Goal: Book appointment/travel/reservation

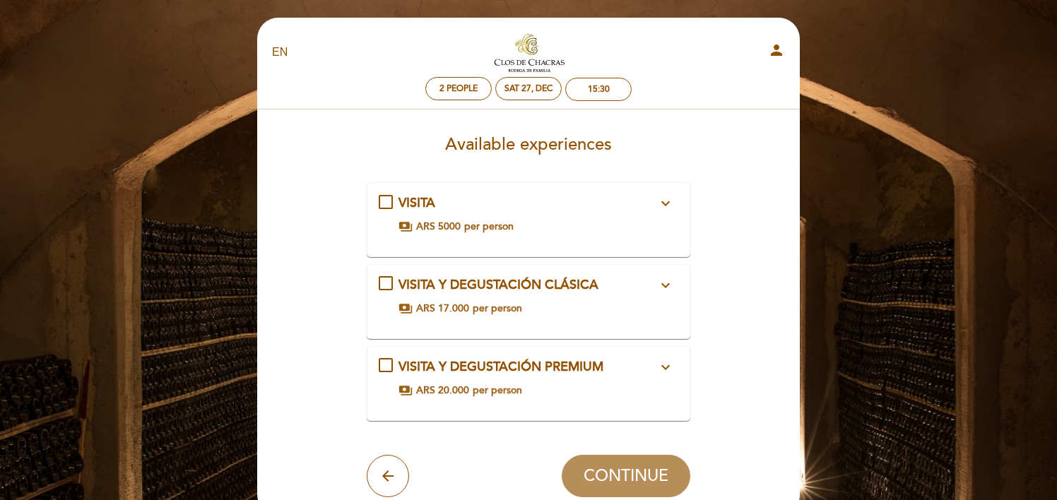
click at [665, 364] on icon "expand_more" at bounding box center [665, 367] width 17 height 17
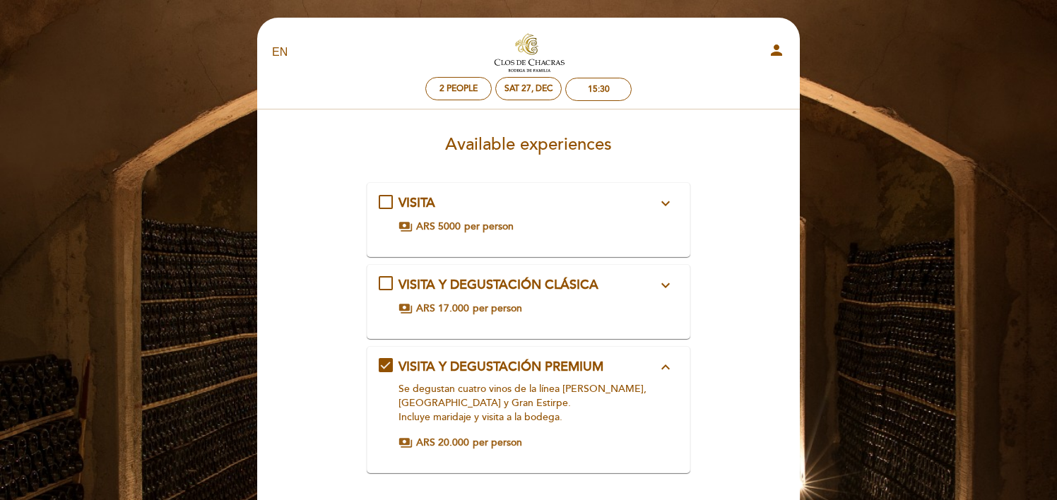
click at [275, 52] on select "EN ES PT" at bounding box center [280, 52] width 16 height 16
click at [272, 44] on select "EN ES PT" at bounding box center [280, 52] width 16 height 16
click at [280, 45] on select "EN ES PT" at bounding box center [280, 52] width 16 height 16
click at [272, 44] on select "EN ES PT" at bounding box center [280, 52] width 16 height 16
click at [278, 53] on select "EN ES PT" at bounding box center [280, 52] width 16 height 16
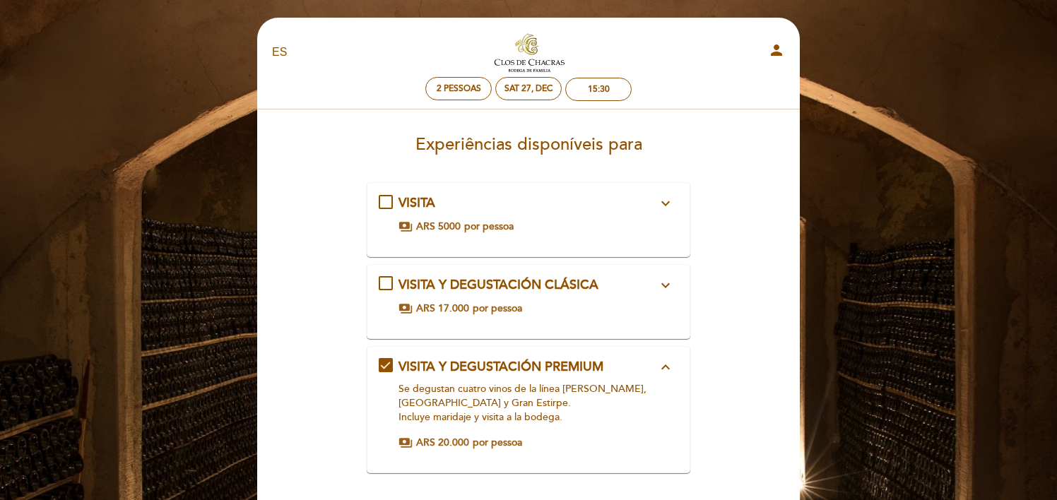
click at [272, 44] on select "EN ES PT" at bounding box center [280, 52] width 16 height 16
click at [280, 46] on select "EN ES PT" at bounding box center [280, 52] width 16 height 16
select select "en"
click at [272, 44] on select "EN ES PT" at bounding box center [280, 52] width 16 height 16
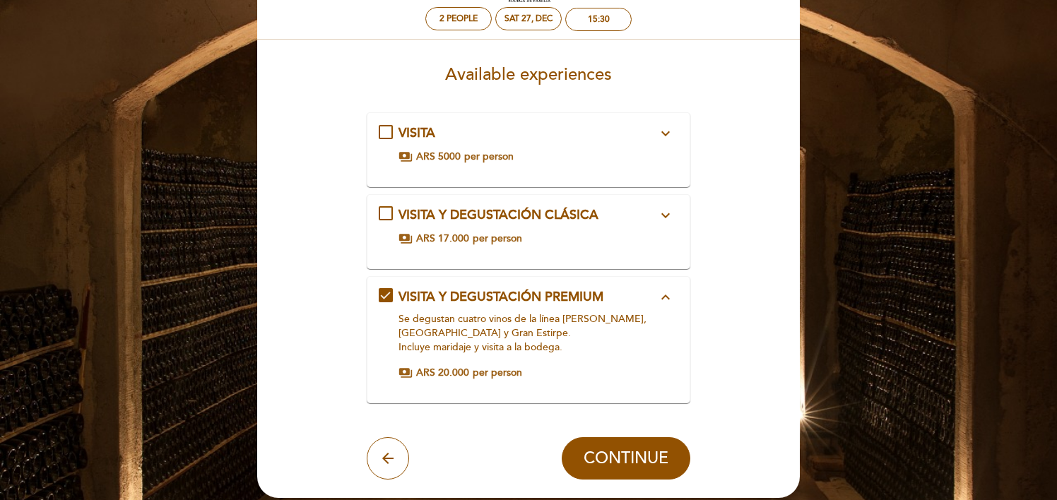
scroll to position [71, 0]
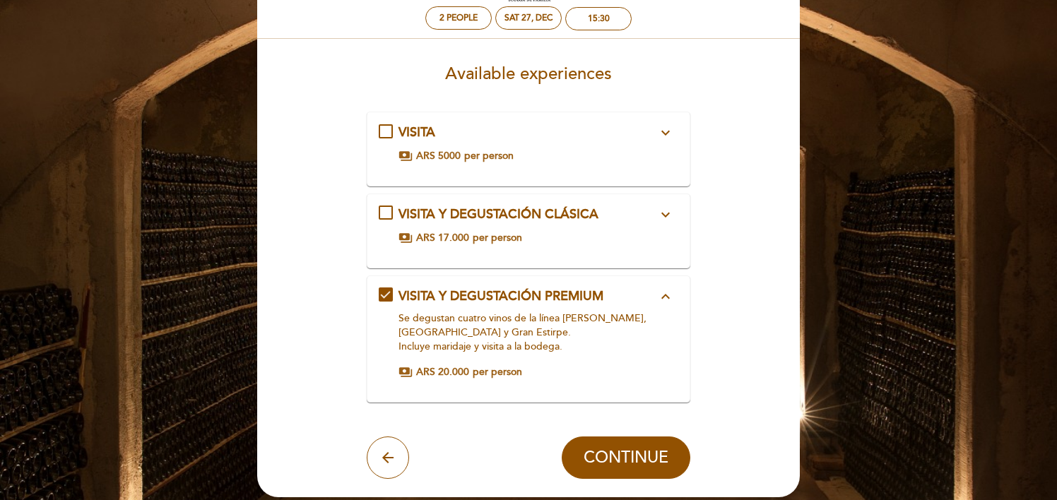
click at [427, 325] on p "Se degustan cuatro vinos de la línea [PERSON_NAME], [GEOGRAPHIC_DATA] y Gran Es…" at bounding box center [527, 332] width 259 height 42
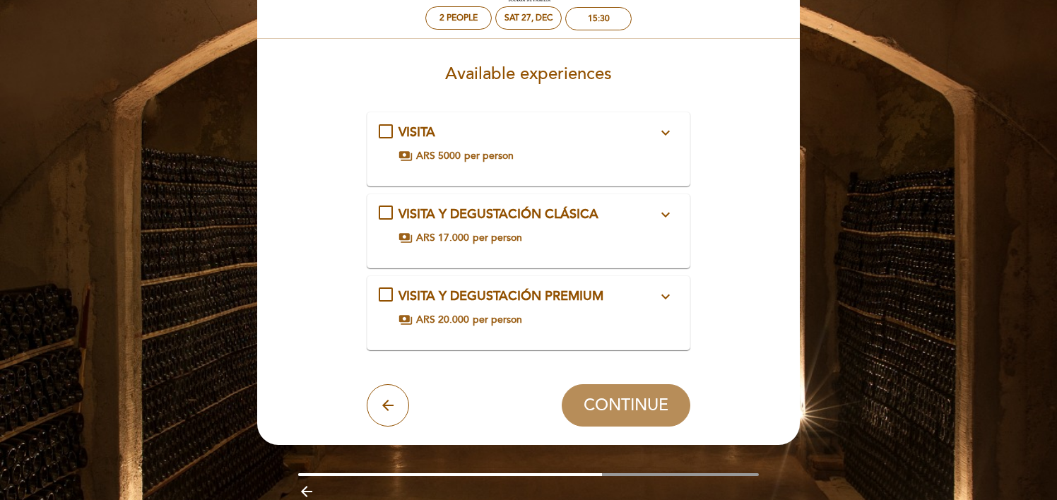
click at [668, 293] on icon "expand_more" at bounding box center [665, 296] width 17 height 17
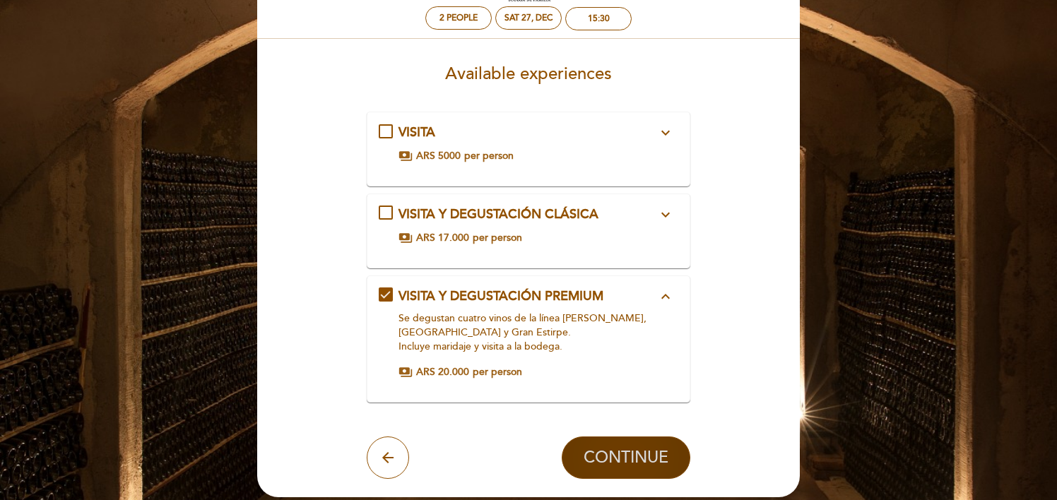
click at [623, 452] on span "CONTINUE" at bounding box center [625, 458] width 85 height 20
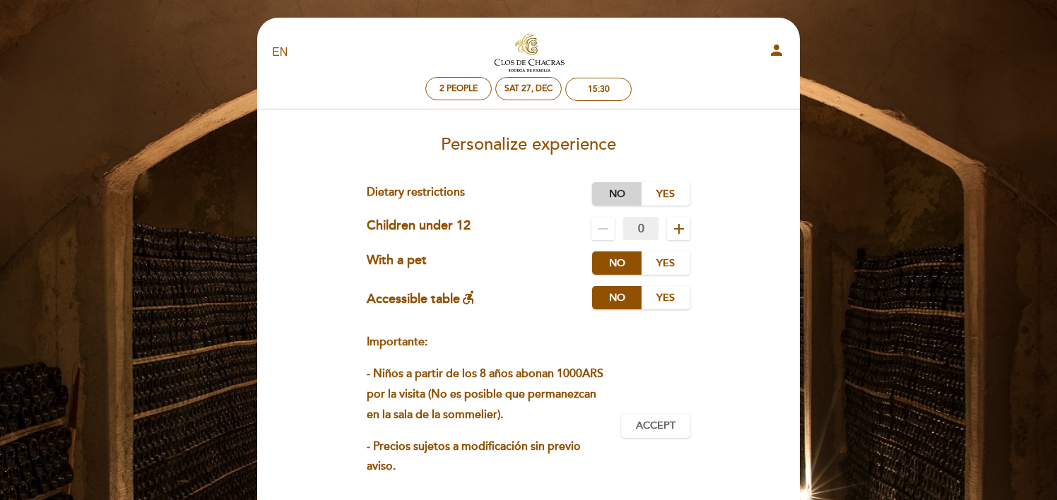
click at [624, 197] on label "No" at bounding box center [616, 193] width 49 height 23
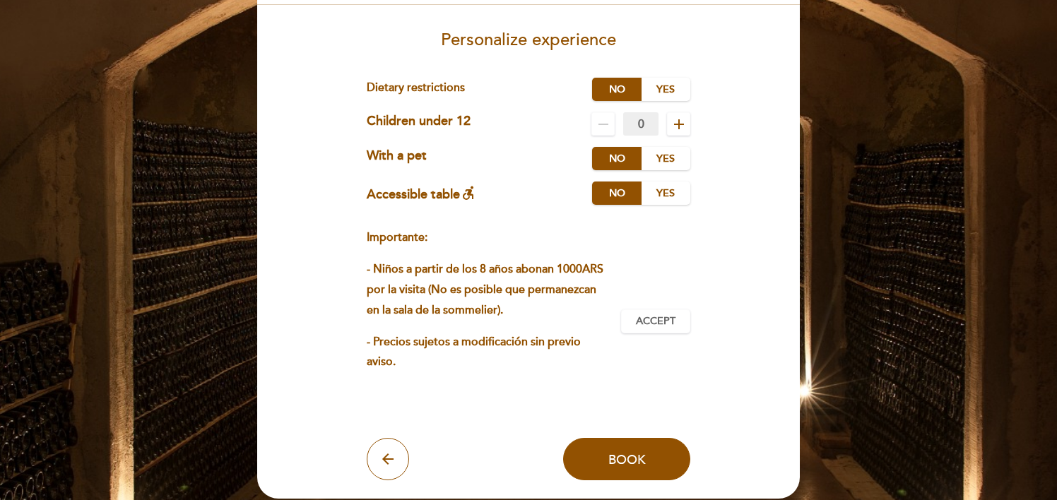
scroll to position [106, 0]
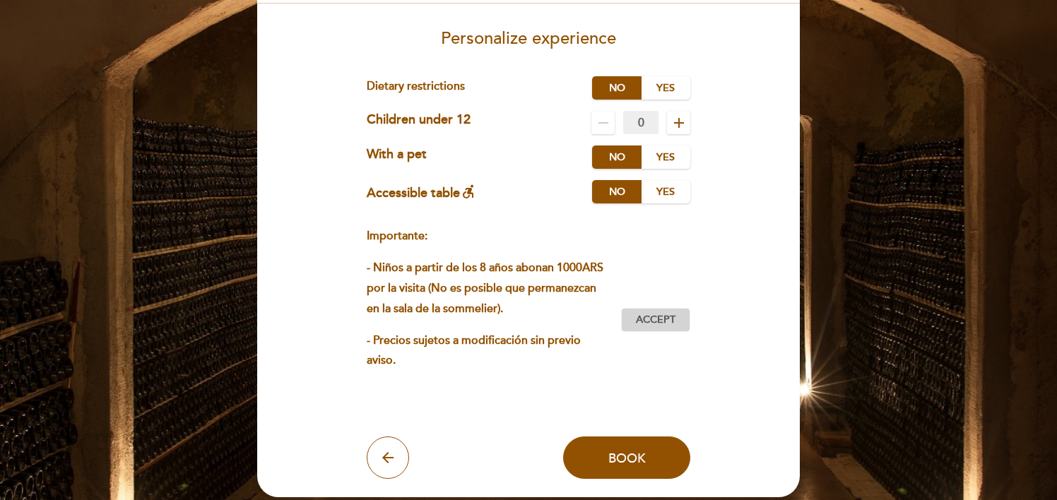
click at [660, 319] on span "Accept" at bounding box center [656, 320] width 40 height 15
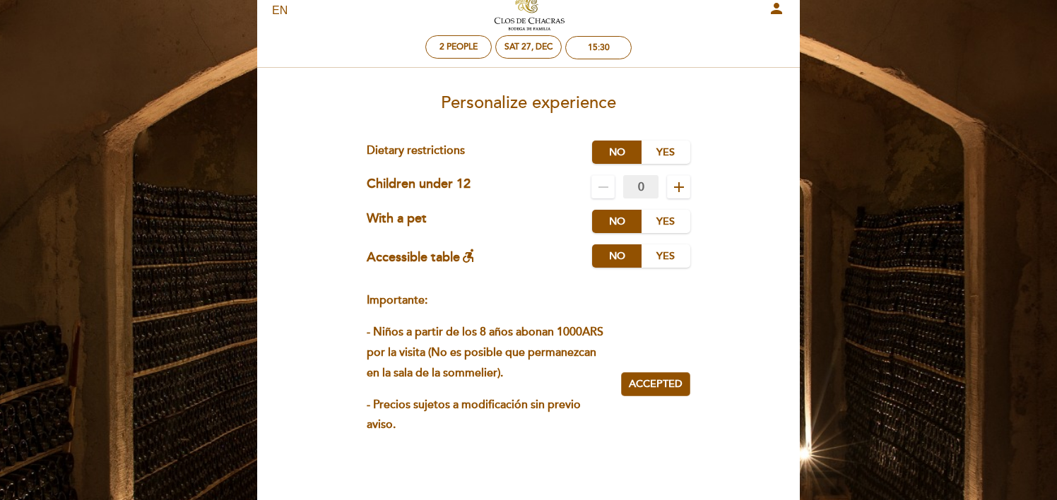
scroll to position [218, 0]
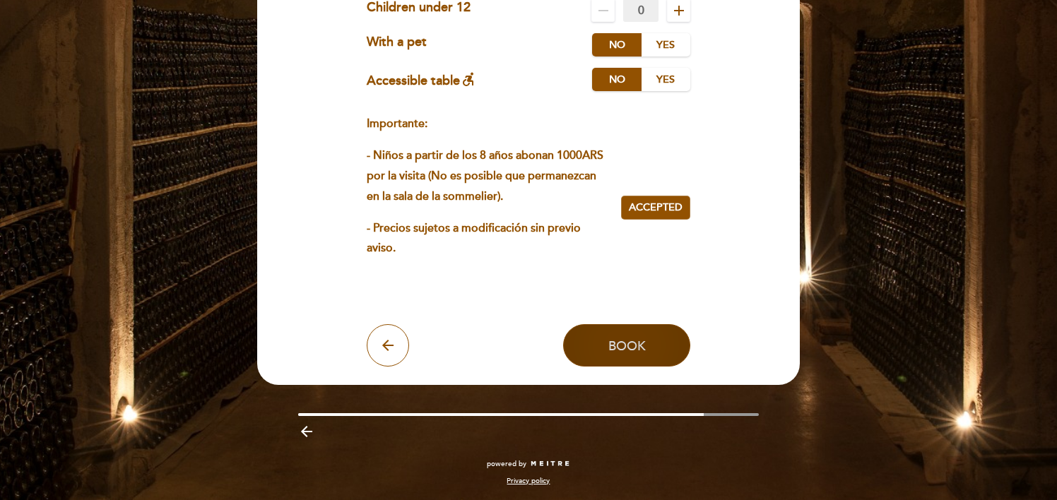
click at [620, 356] on button "Book" at bounding box center [626, 345] width 127 height 42
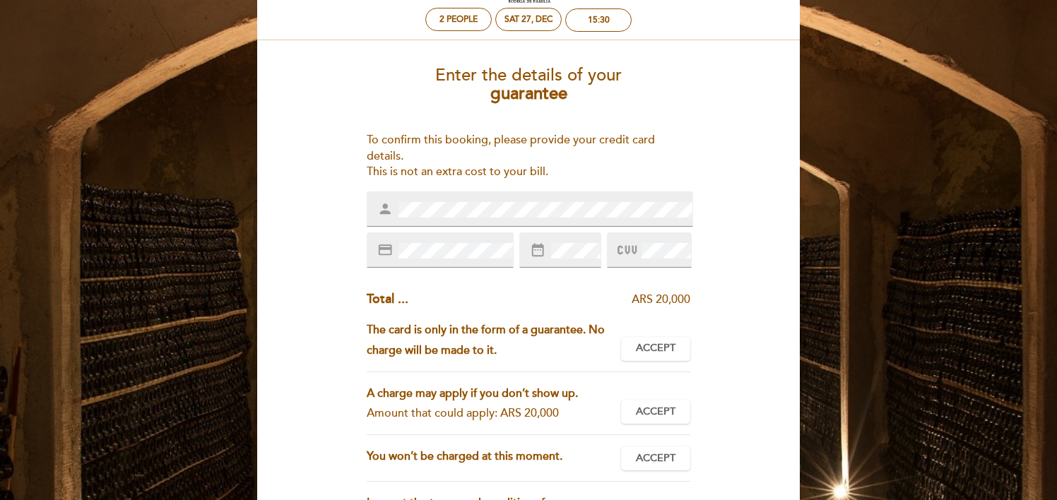
scroll to position [72, 0]
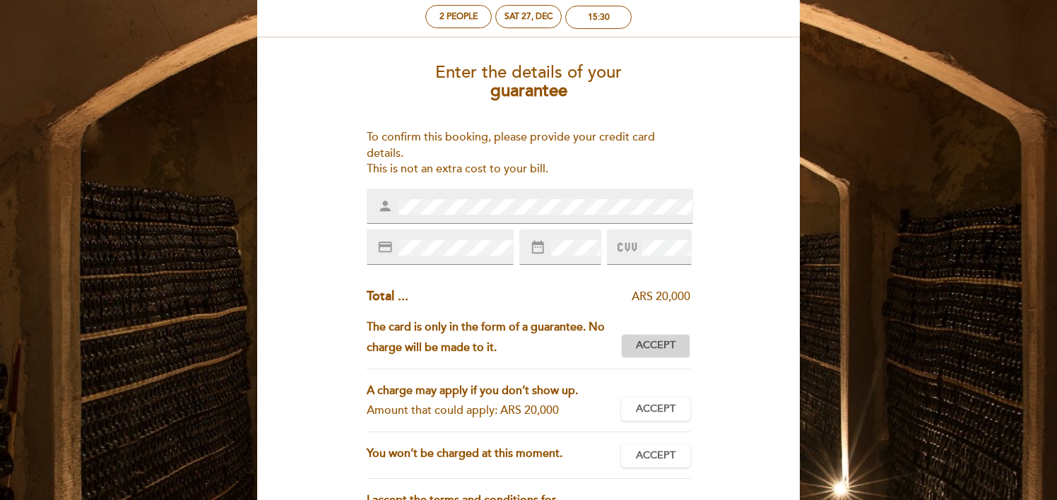
click at [638, 343] on span "Accept" at bounding box center [656, 345] width 40 height 15
click at [664, 412] on span "Accept" at bounding box center [656, 409] width 40 height 15
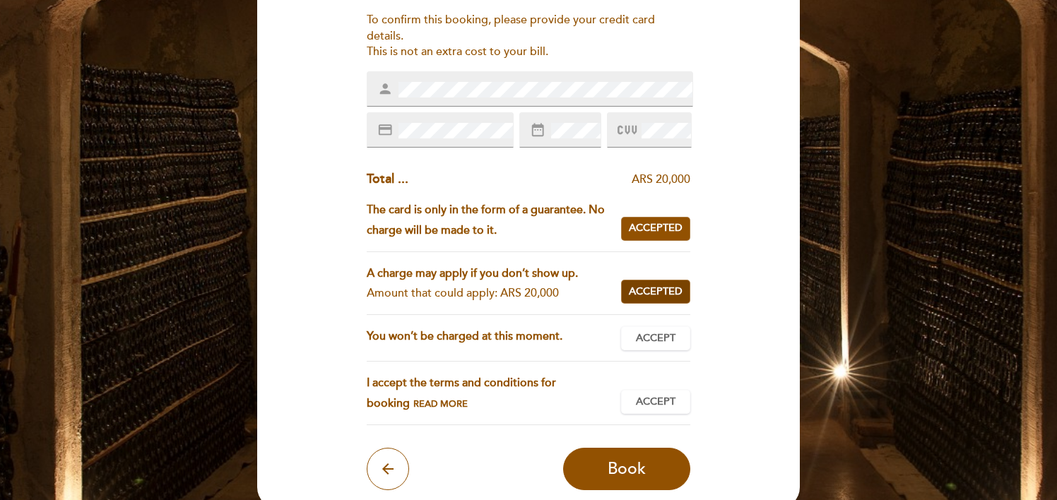
scroll to position [191, 0]
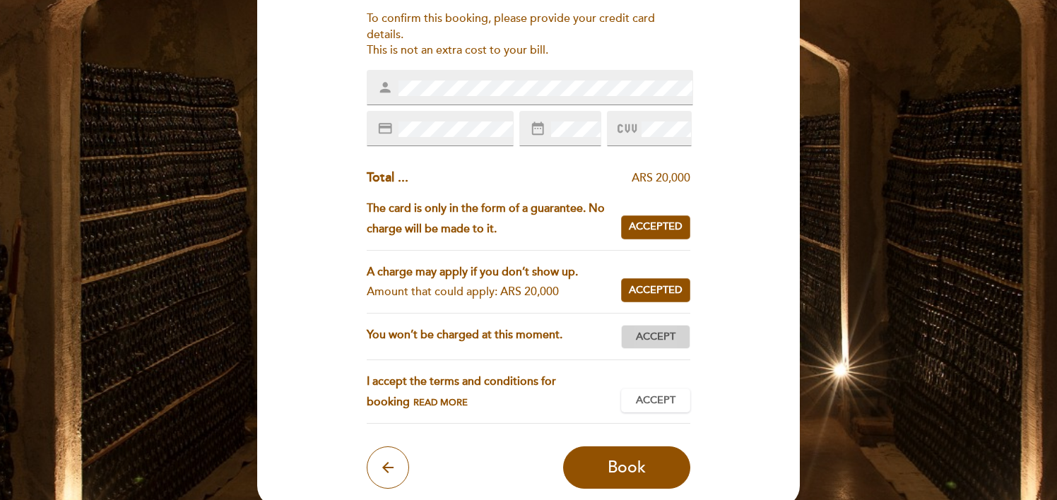
click at [653, 338] on span "Accept" at bounding box center [656, 337] width 40 height 15
click at [662, 400] on span "Accept" at bounding box center [656, 400] width 40 height 15
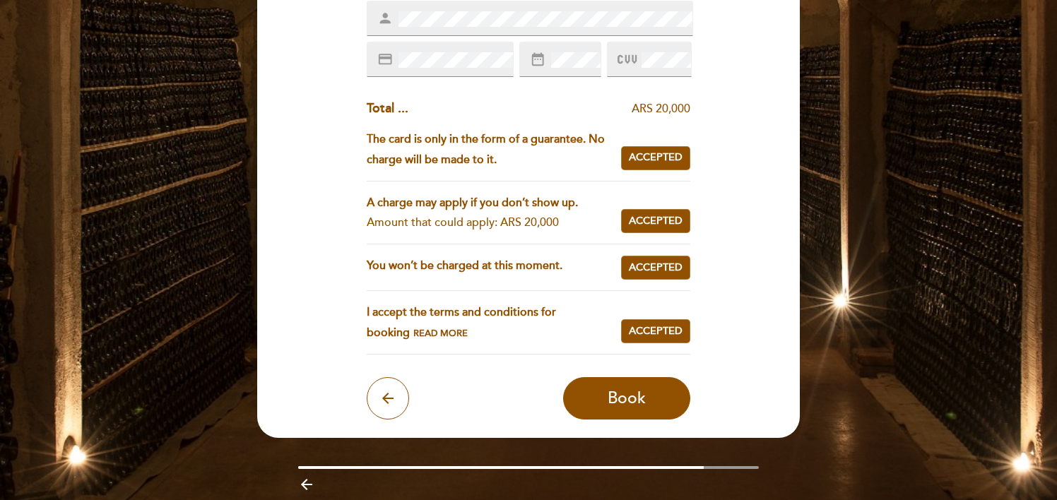
scroll to position [300, 0]
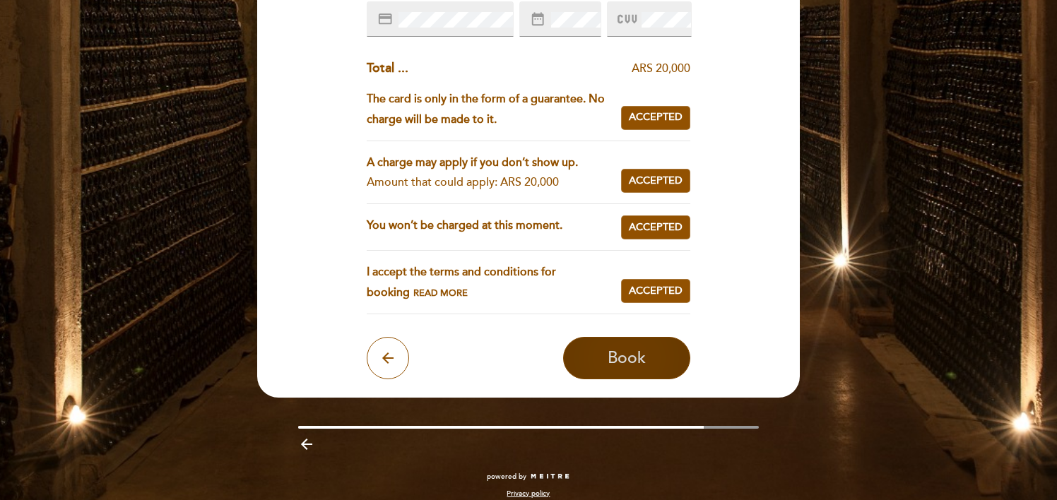
click at [607, 355] on button "Book" at bounding box center [626, 358] width 127 height 42
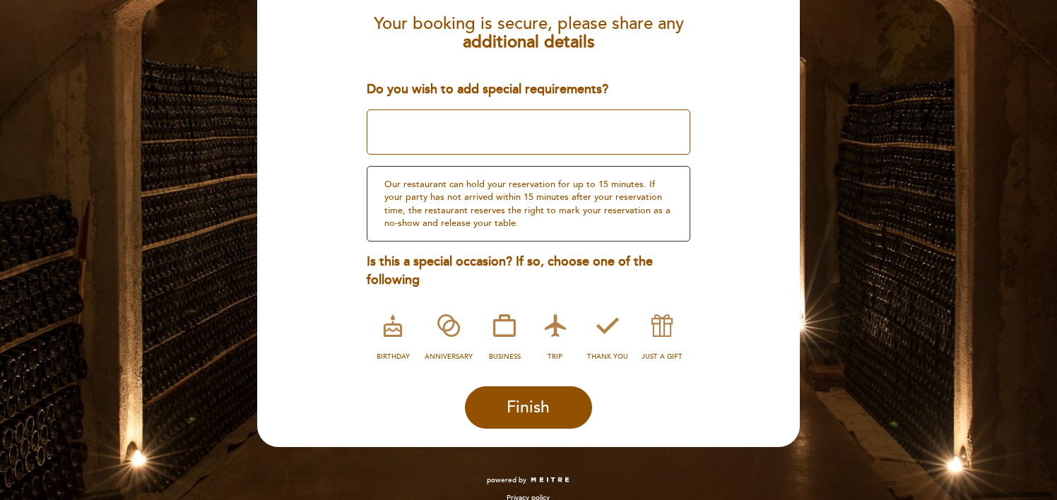
scroll to position [161, 0]
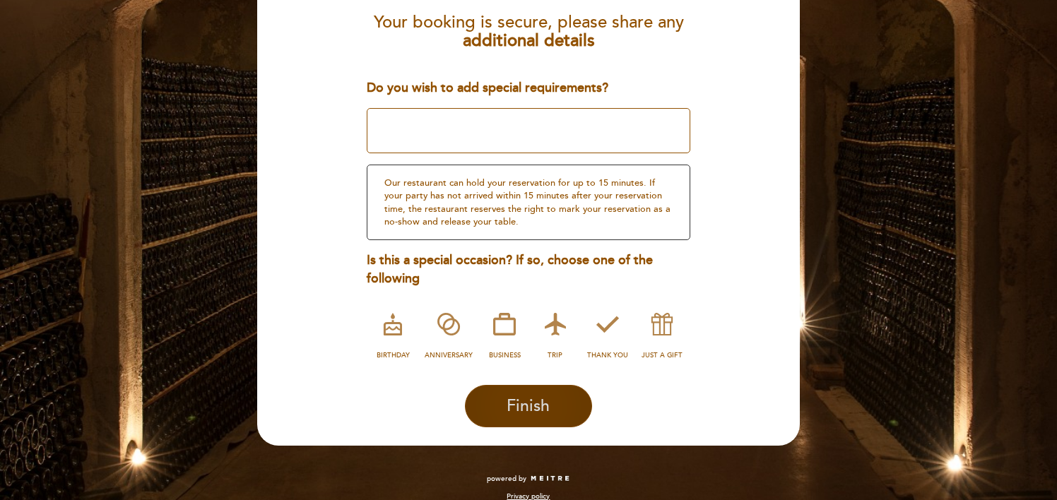
click at [546, 406] on span "Finish" at bounding box center [527, 406] width 43 height 20
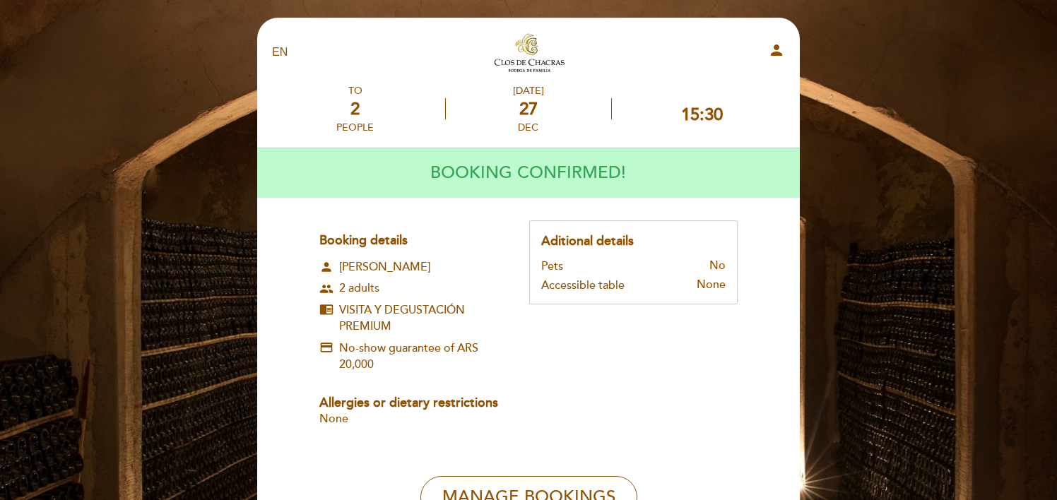
scroll to position [155, 0]
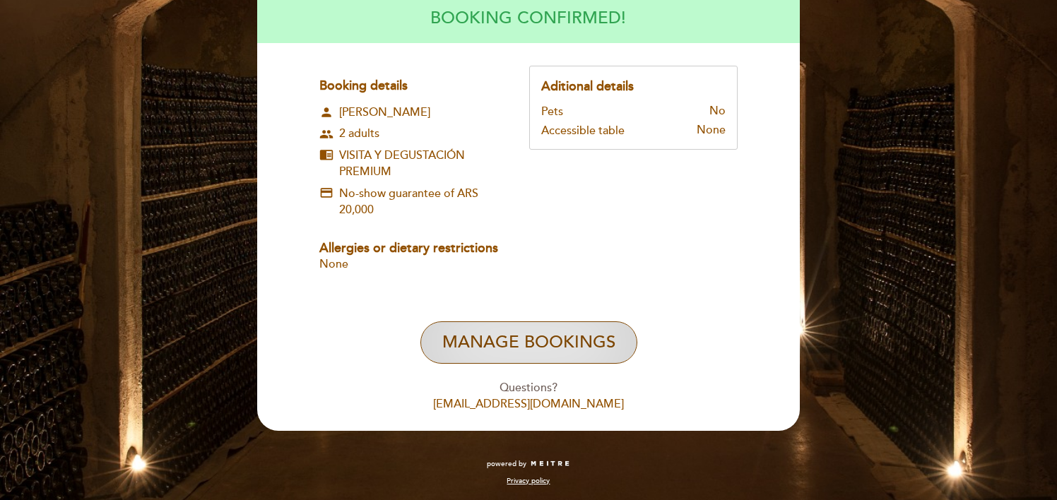
click at [545, 347] on button "Manage Bookings" at bounding box center [528, 342] width 217 height 42
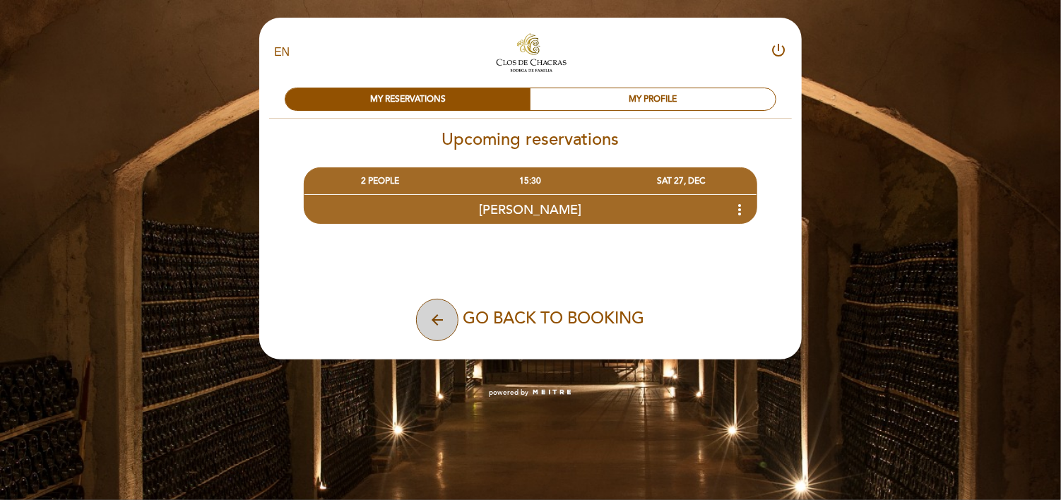
click at [446, 330] on button "arrow_back" at bounding box center [437, 320] width 42 height 42
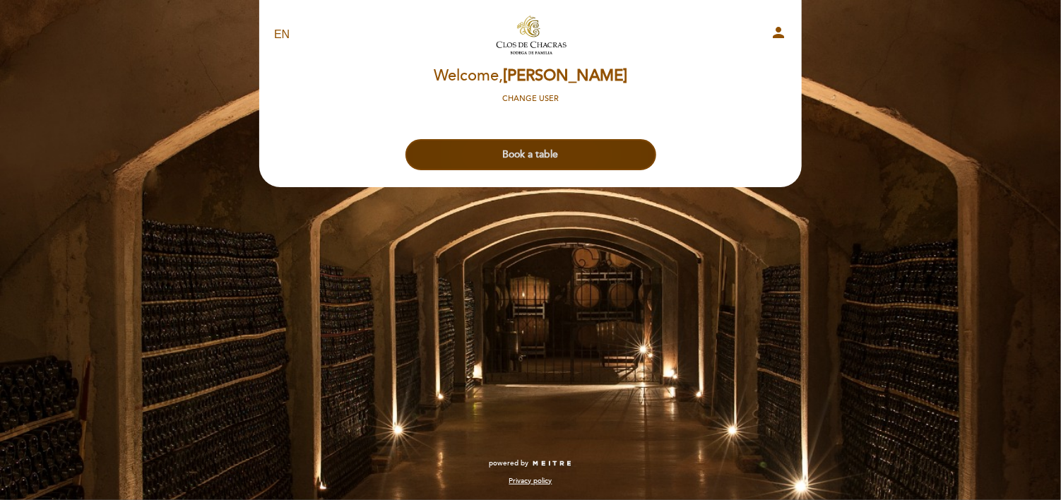
click at [502, 155] on button "Book a table" at bounding box center [530, 154] width 251 height 31
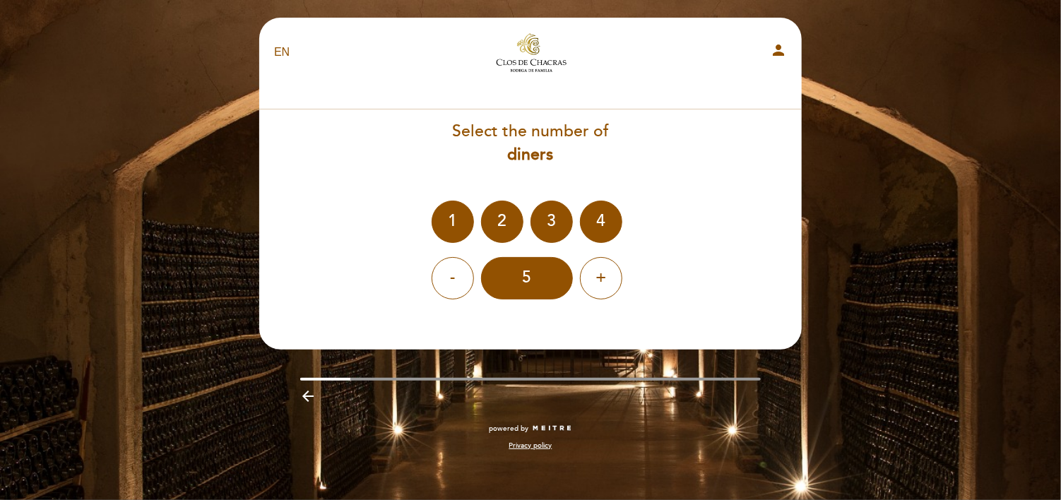
click at [183, 225] on div "EN ES PT Clos Turismo person Welcome Welcome, [PERSON_NAME] Change user Book a …" at bounding box center [530, 250] width 1061 height 500
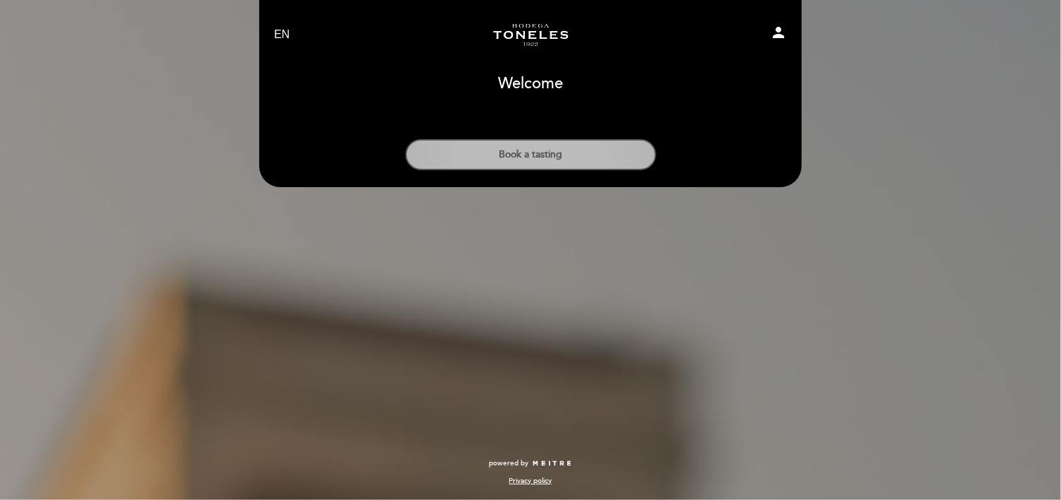
click at [554, 155] on button "Book a tasting" at bounding box center [530, 154] width 251 height 31
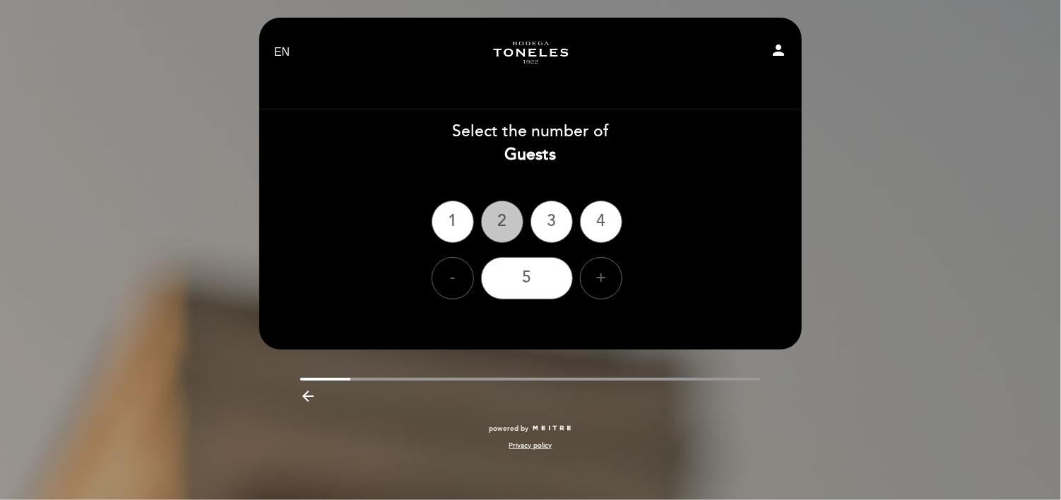
click at [499, 218] on div "2" at bounding box center [502, 222] width 42 height 42
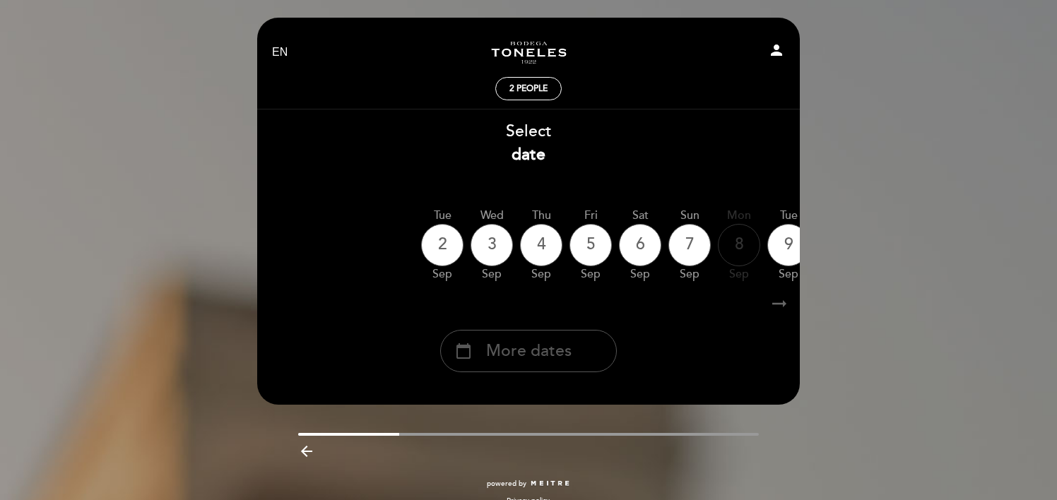
click at [495, 359] on span "More dates" at bounding box center [528, 351] width 85 height 23
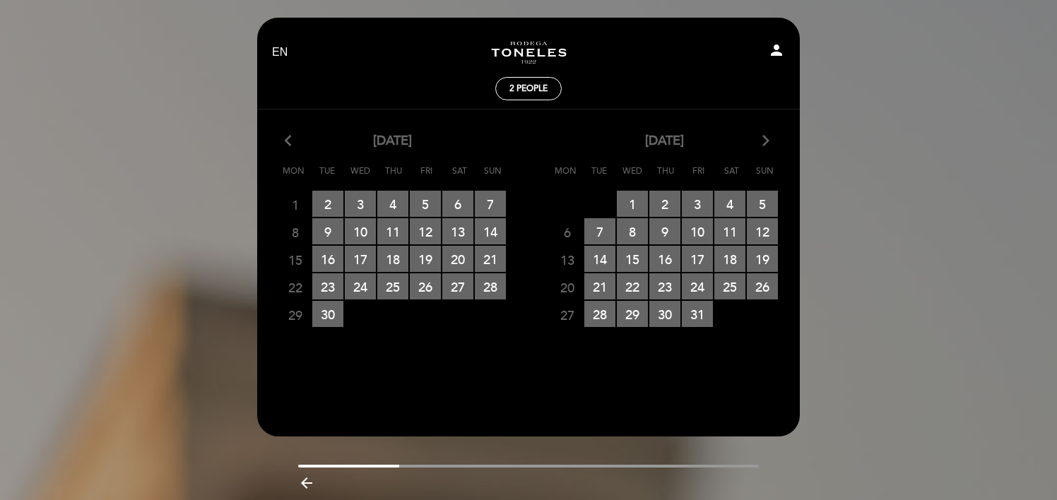
click at [768, 150] on icon "arrow_forward_ios" at bounding box center [765, 141] width 13 height 18
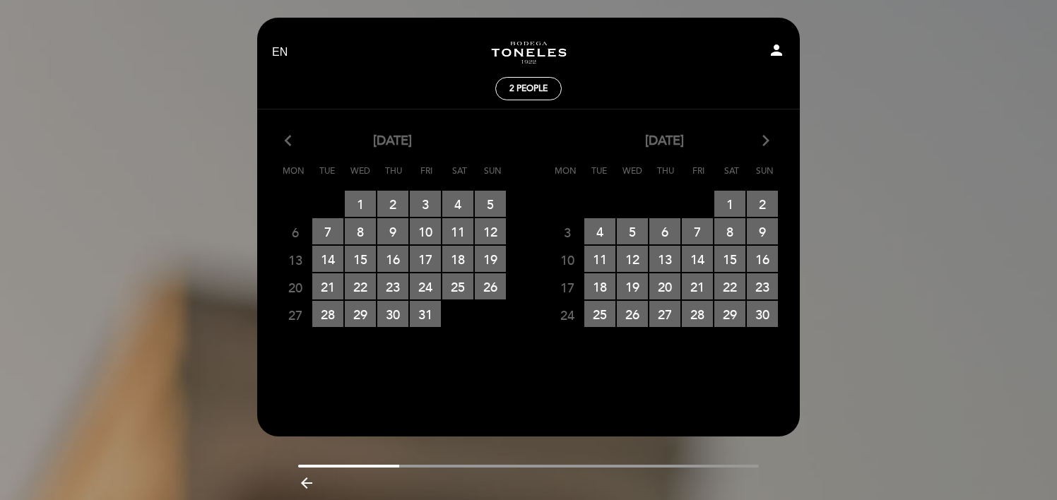
click at [768, 150] on icon "arrow_forward_ios" at bounding box center [765, 141] width 13 height 18
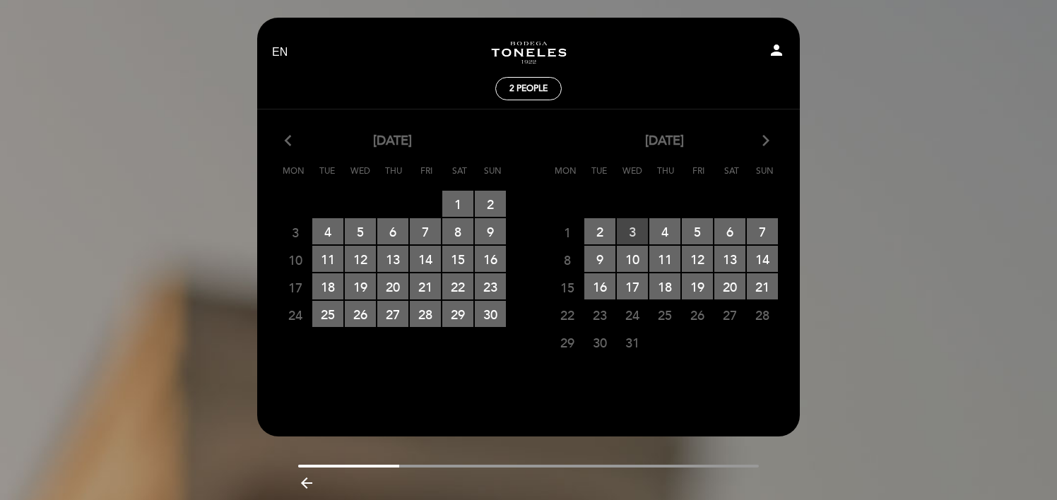
click at [641, 227] on span "3 RESERVATIONS AVAILABLE" at bounding box center [632, 231] width 31 height 26
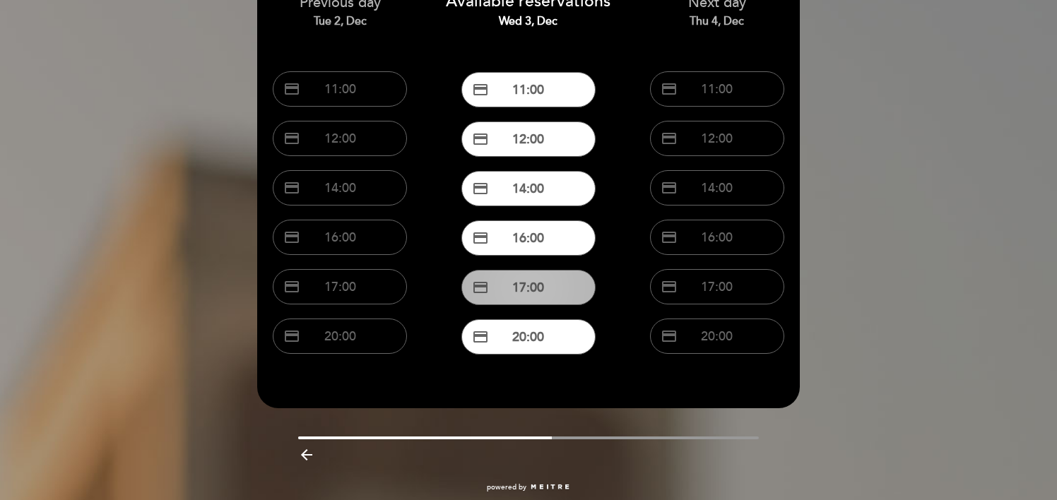
scroll to position [133, 0]
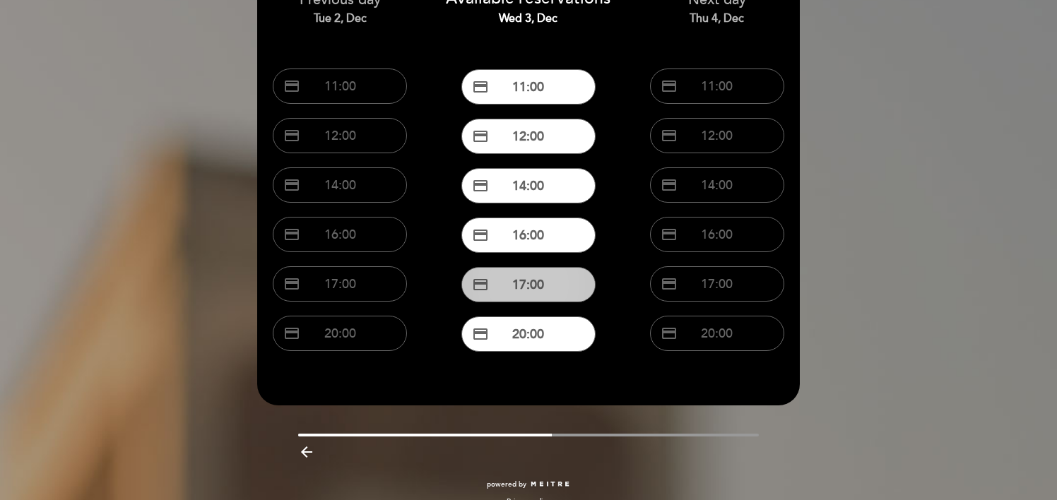
click at [538, 279] on button "credit_card 17:00" at bounding box center [528, 284] width 134 height 35
